Goal: Navigation & Orientation: Find specific page/section

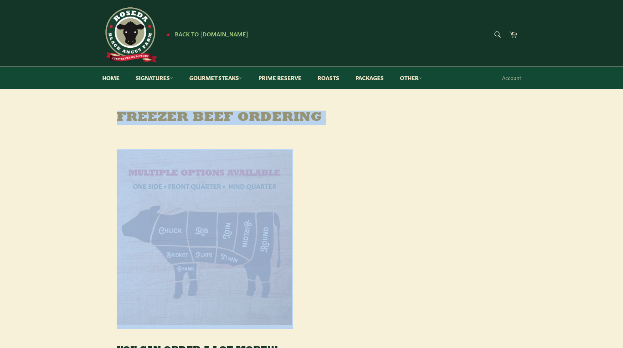
drag, startPoint x: 621, startPoint y: 75, endPoint x: 619, endPoint y: 151, distance: 76.9
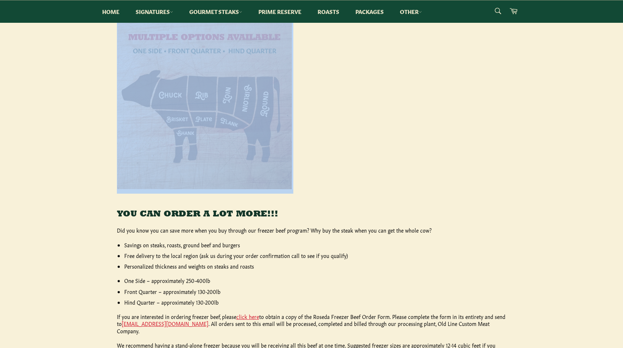
scroll to position [182, 0]
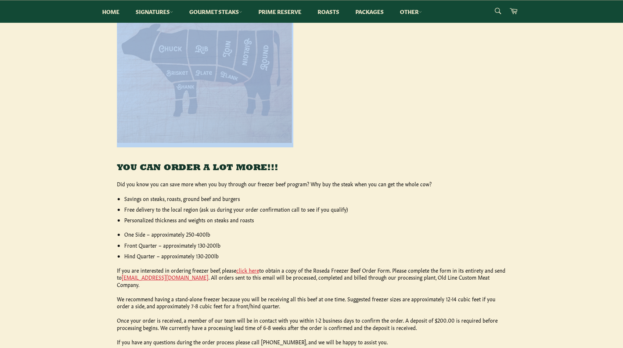
click at [550, 146] on main "Freezer Beef Ordering YOU CAN ORDER A LOT MORE!!! Did you know you can save mor…" at bounding box center [311, 163] width 623 height 468
drag, startPoint x: 610, startPoint y: 146, endPoint x: 611, endPoint y: 176, distance: 30.5
click at [611, 176] on main "Freezer Beef Ordering YOU CAN ORDER A LOT MORE!!! Did you know you can save mor…" at bounding box center [311, 163] width 623 height 468
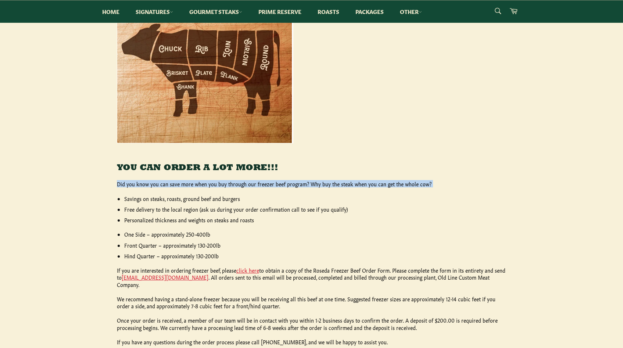
drag, startPoint x: 619, startPoint y: 162, endPoint x: 619, endPoint y: 187, distance: 24.6
click at [620, 187] on main "Freezer Beef Ordering YOU CAN ORDER A LOT MORE!!! Did you know you can save mor…" at bounding box center [311, 163] width 623 height 468
click at [547, 191] on main "Freezer Beef Ordering YOU CAN ORDER A LOT MORE!!! Did you know you can save mor…" at bounding box center [311, 163] width 623 height 468
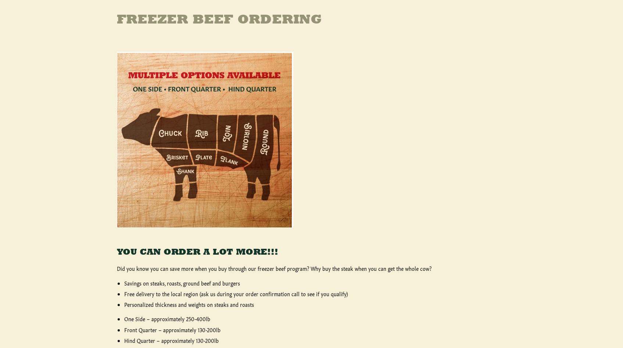
scroll to position [0, 0]
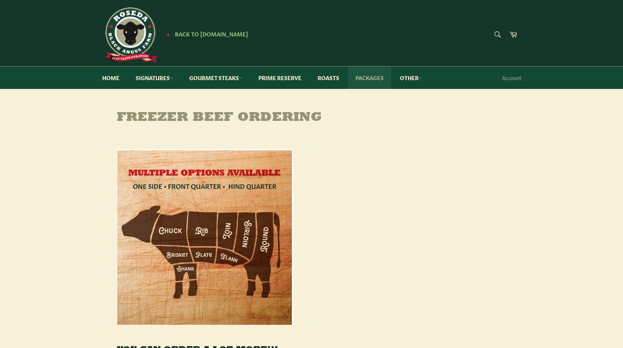
click at [356, 82] on link "Packages" at bounding box center [369, 78] width 43 height 22
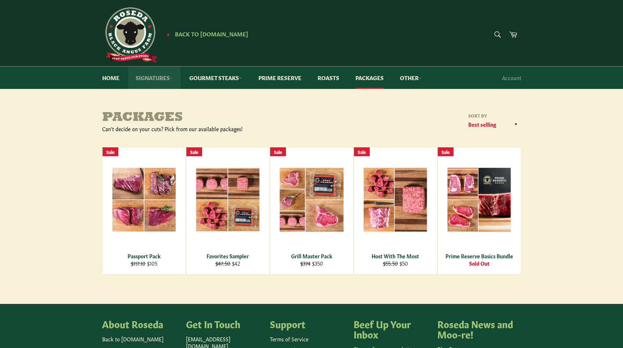
click at [169, 78] on link "Signatures" at bounding box center [154, 78] width 52 height 22
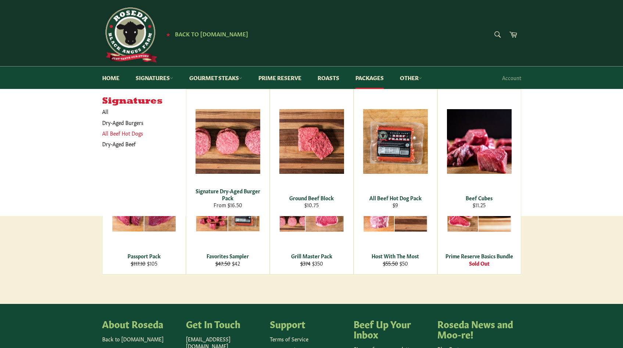
click at [130, 134] on link "All Beef Hot Dogs" at bounding box center [139, 133] width 80 height 11
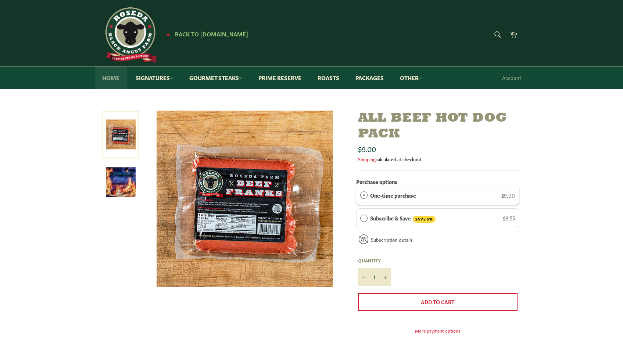
click at [114, 83] on link "Home" at bounding box center [111, 78] width 32 height 22
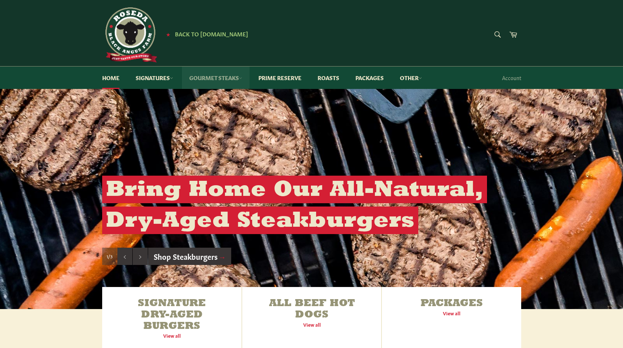
click at [242, 78] on icon at bounding box center [240, 77] width 3 height 3
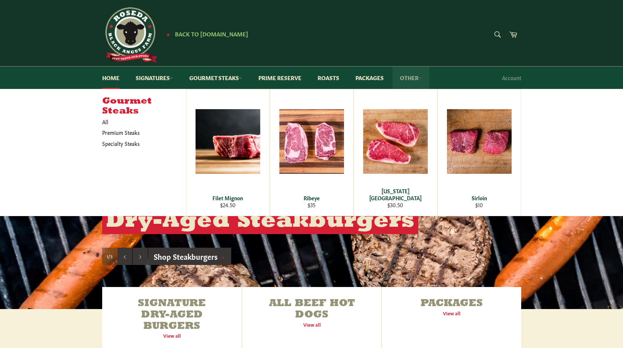
click at [420, 81] on link "Other" at bounding box center [411, 78] width 37 height 22
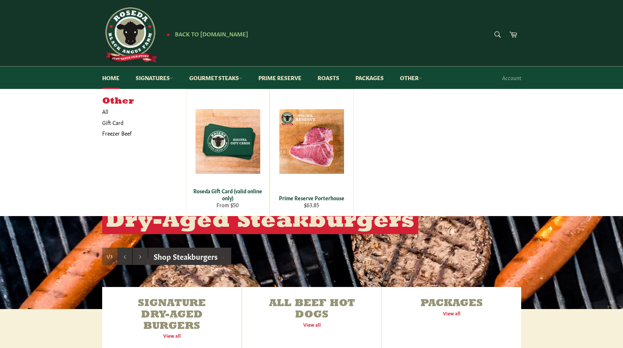
click at [423, 53] on div "Search Search Cart" at bounding box center [452, 34] width 140 height 55
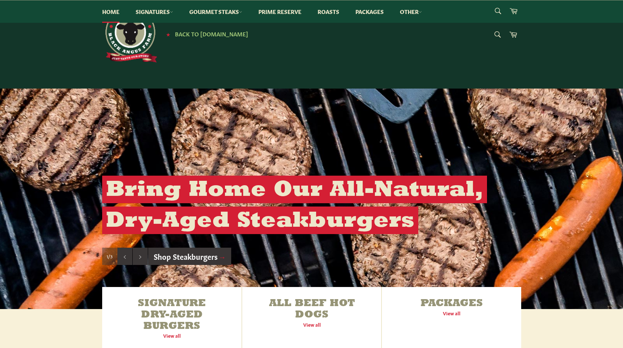
scroll to position [997, 0]
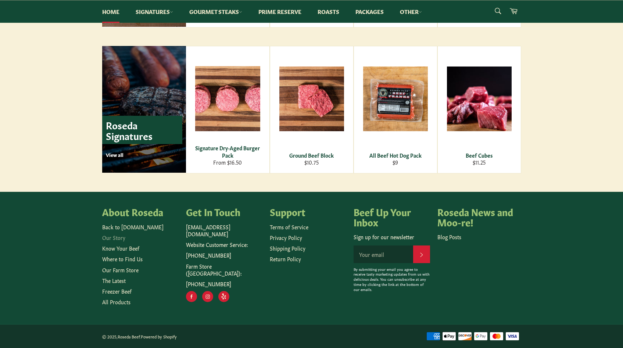
click at [109, 234] on link "Our Story" at bounding box center [113, 237] width 23 height 7
